Goal: Check status: Check status

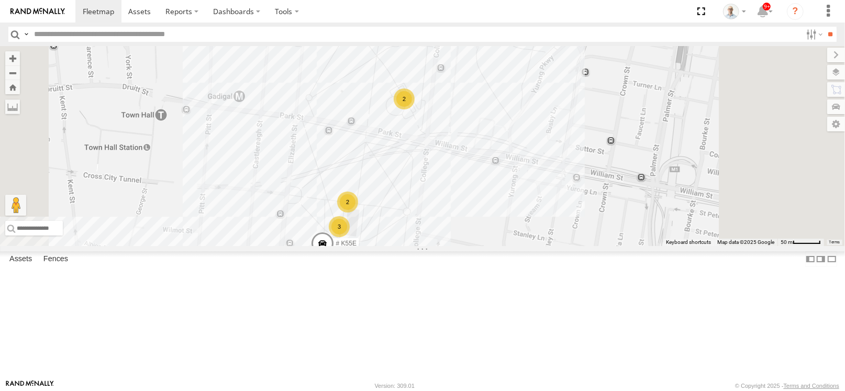
click at [330, 234] on div "3 2 2 # K55E" at bounding box center [422, 146] width 845 height 200
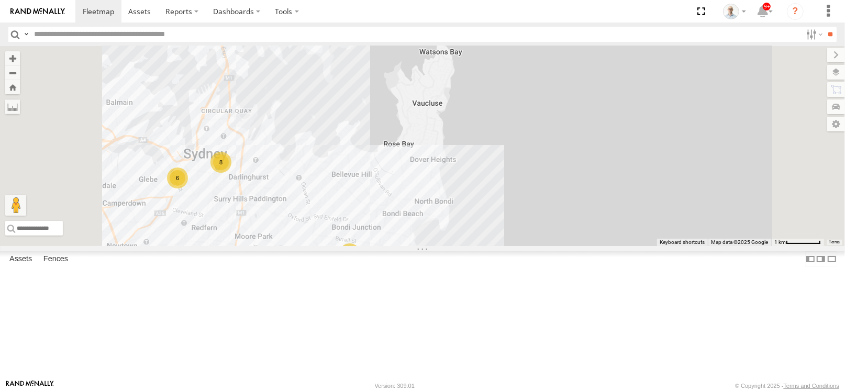
drag, startPoint x: 428, startPoint y: 183, endPoint x: 463, endPoint y: 187, distance: 35.3
click at [463, 187] on div "8 6 2" at bounding box center [422, 146] width 845 height 200
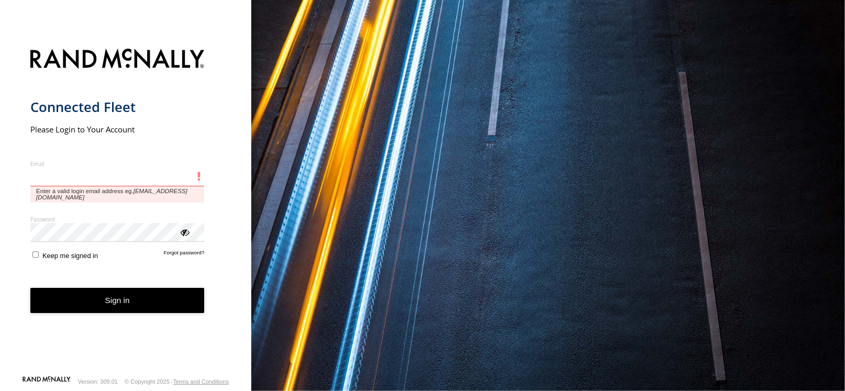
type input "**********"
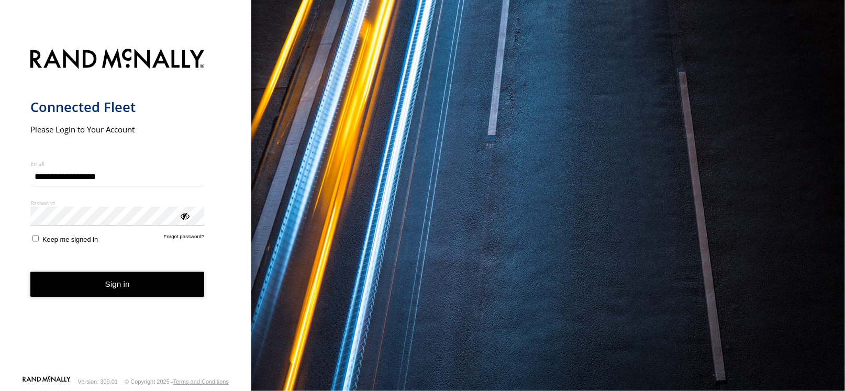
click at [148, 295] on button "Sign in" at bounding box center [117, 285] width 174 height 26
click at [148, 294] on button "Sign in" at bounding box center [117, 285] width 174 height 26
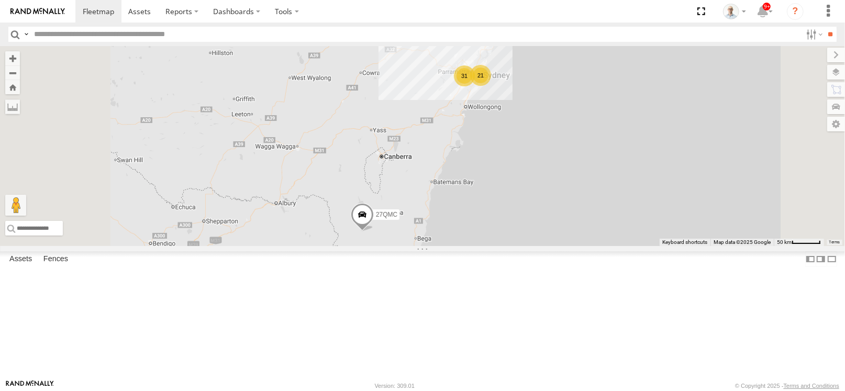
click at [475, 86] on div "31" at bounding box center [464, 75] width 21 height 21
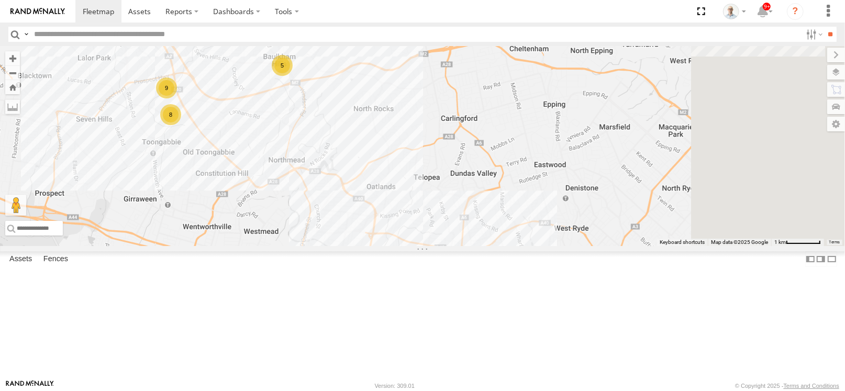
drag, startPoint x: 707, startPoint y: 223, endPoint x: 403, endPoint y: 187, distance: 306.3
click at [403, 187] on div "27QMC 03 Jayden # KS75A 01 Lyndon Beloka-EKV93V 05QMC Jackson Beloka-CHV61N QMC…" at bounding box center [422, 146] width 845 height 200
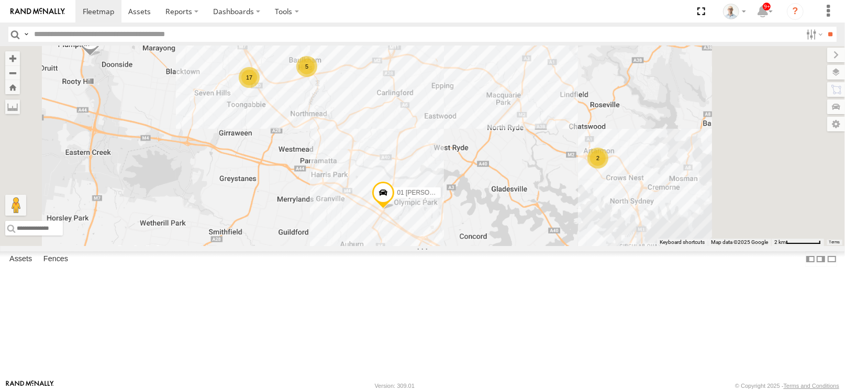
drag, startPoint x: 654, startPoint y: 208, endPoint x: 485, endPoint y: 162, distance: 175.4
click at [485, 162] on div "27QMC 03 Jayden # KS75A 01 Lyndon Beloka-EKV93V 05QMC Jackson Beloka-CHV61N QMC…" at bounding box center [422, 146] width 845 height 200
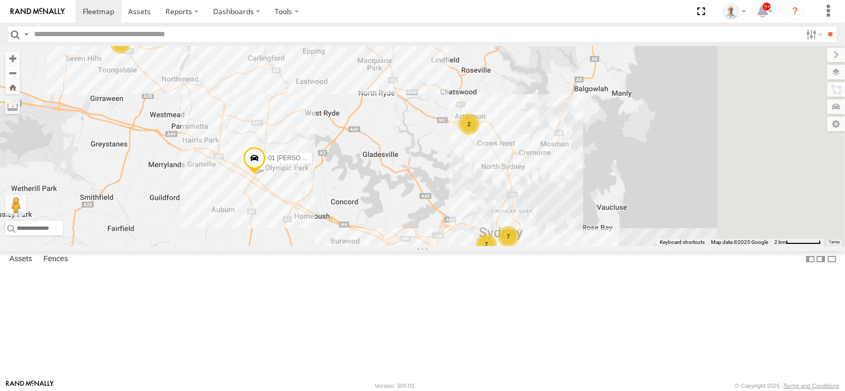
click at [480, 135] on div "2" at bounding box center [469, 124] width 21 height 21
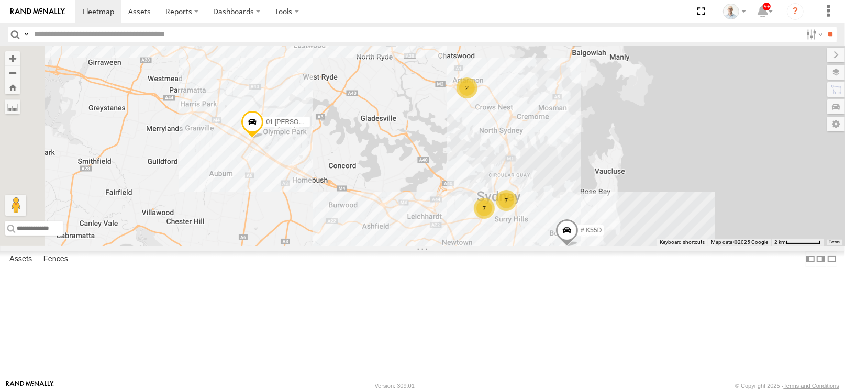
drag, startPoint x: 603, startPoint y: 242, endPoint x: 611, endPoint y: 188, distance: 54.6
click at [611, 188] on div "27QMC 03 Jayden # KS75A 01 Lyndon Beloka-EKV93V 05QMC Jackson Beloka-CHV61N QMC…" at bounding box center [422, 146] width 845 height 200
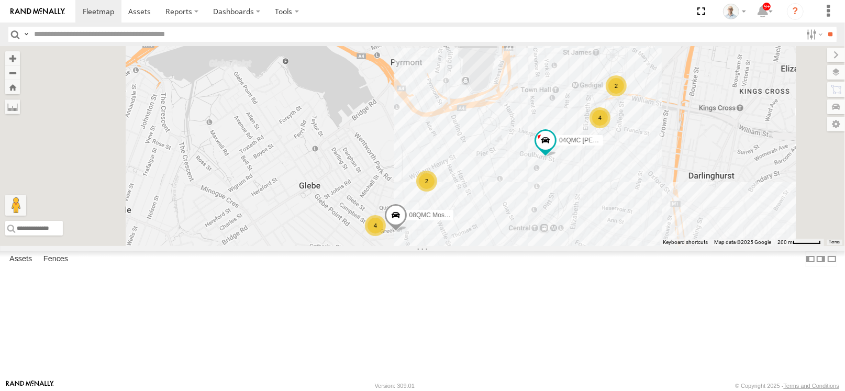
click at [617, 246] on div "27QMC 03 Jayden # KS75A 01 Lyndon Beloka-EKV93V 05QMC Jackson Beloka-CHV61N QMC…" at bounding box center [422, 146] width 845 height 200
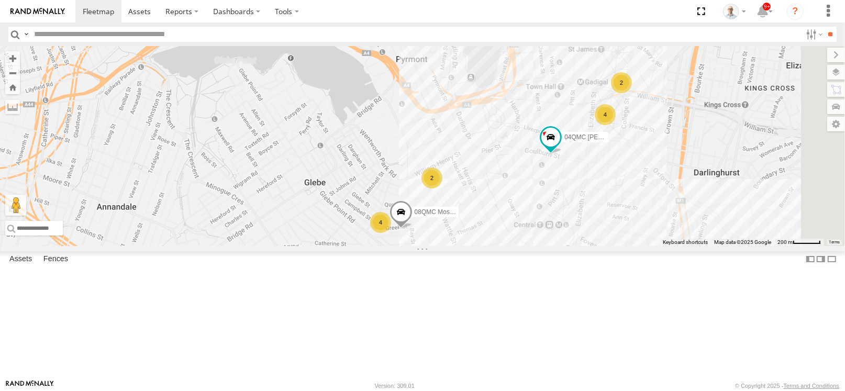
click at [391, 233] on div "4" at bounding box center [380, 222] width 21 height 21
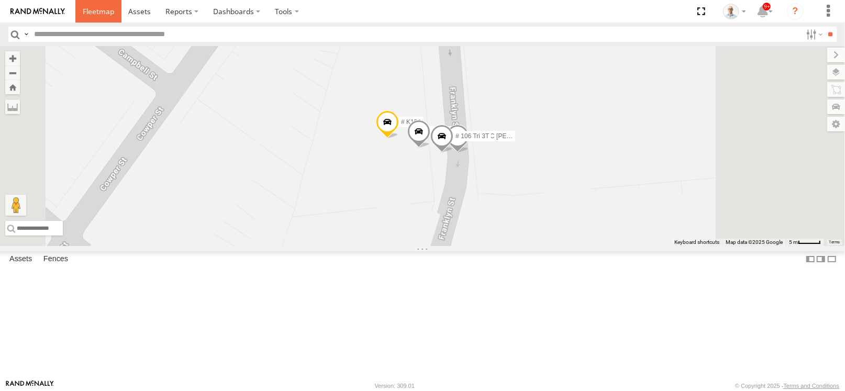
click at [85, 11] on span at bounding box center [98, 11] width 31 height 10
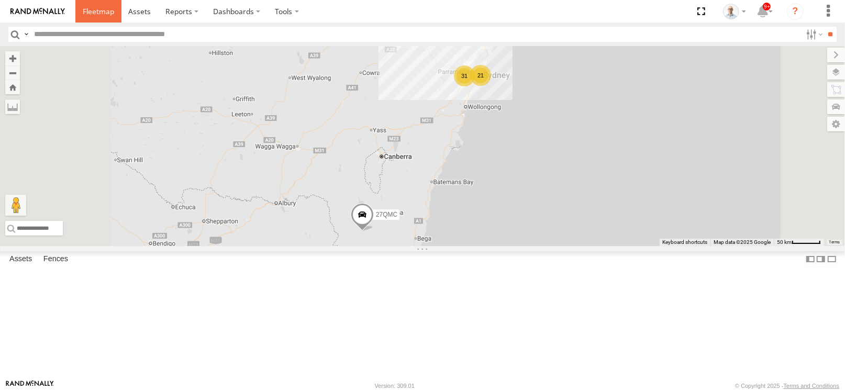
click at [90, 2] on link at bounding box center [98, 11] width 46 height 23
click at [491, 86] on div "21" at bounding box center [480, 75] width 21 height 21
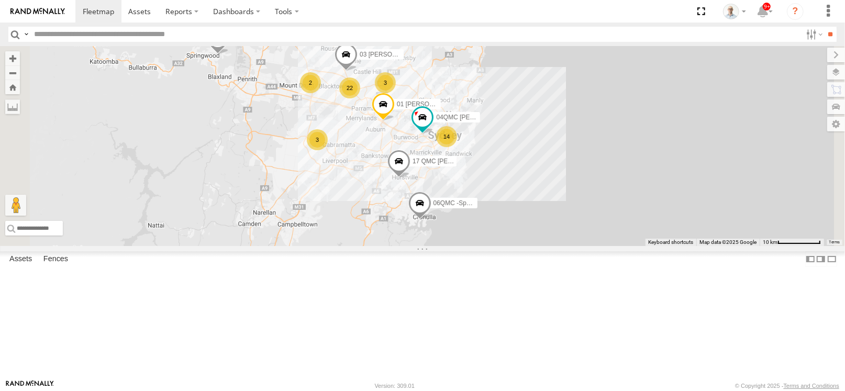
click at [457, 147] on div "14" at bounding box center [446, 136] width 21 height 21
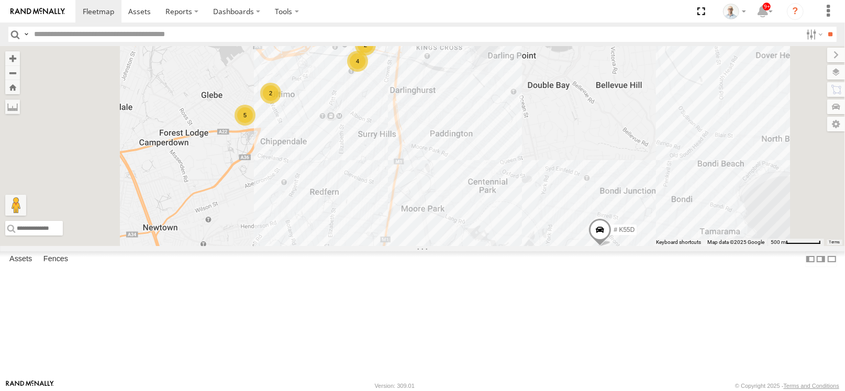
click at [255, 126] on div "5" at bounding box center [245, 115] width 21 height 21
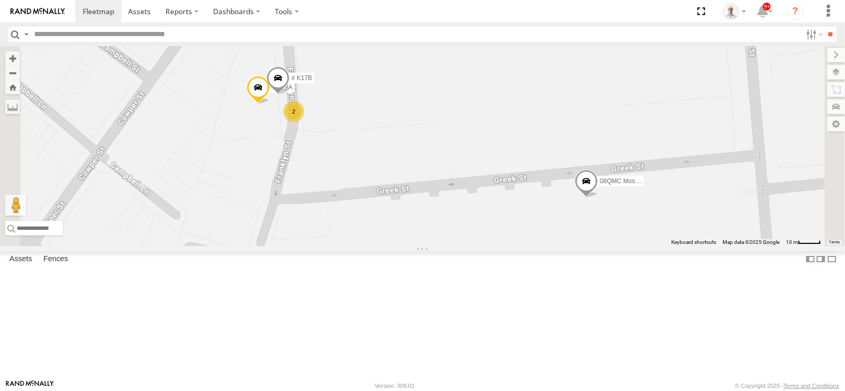
click at [304, 122] on div "2" at bounding box center [293, 111] width 21 height 21
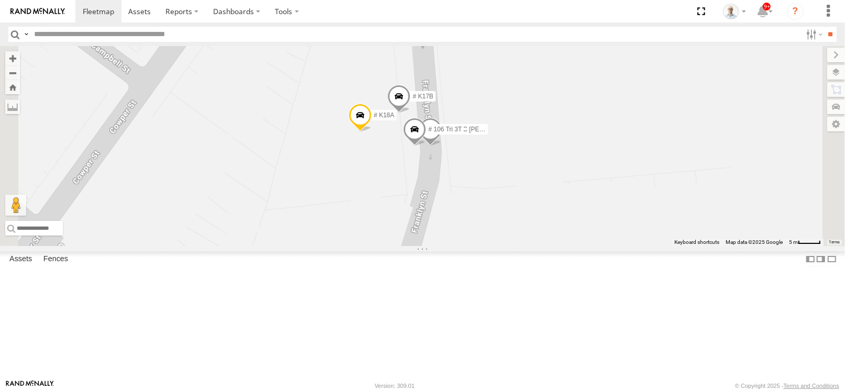
click at [426, 146] on span at bounding box center [414, 132] width 23 height 28
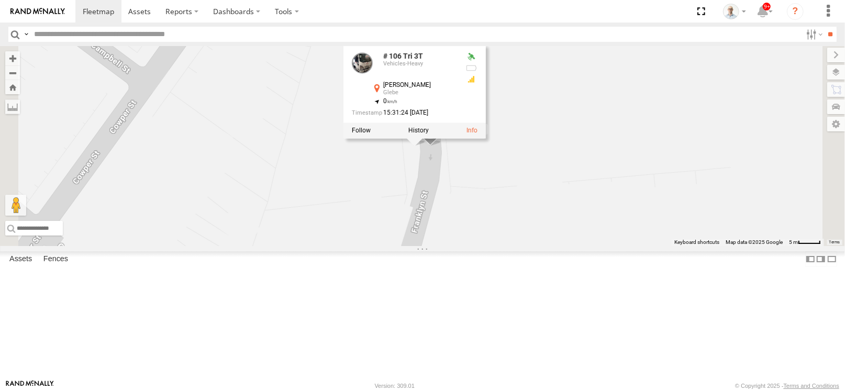
click at [697, 246] on div "27QMC 03 Jayden # KS75A 01 [PERSON_NAME] 06QMC -Spare 04QMC [PERSON_NAME] Merce…" at bounding box center [422, 146] width 845 height 200
